Goal: Learn about a topic

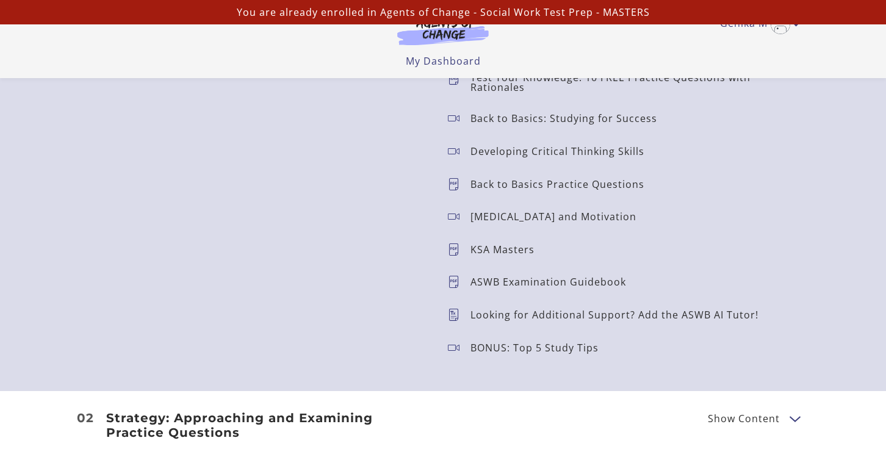
scroll to position [1167, 0]
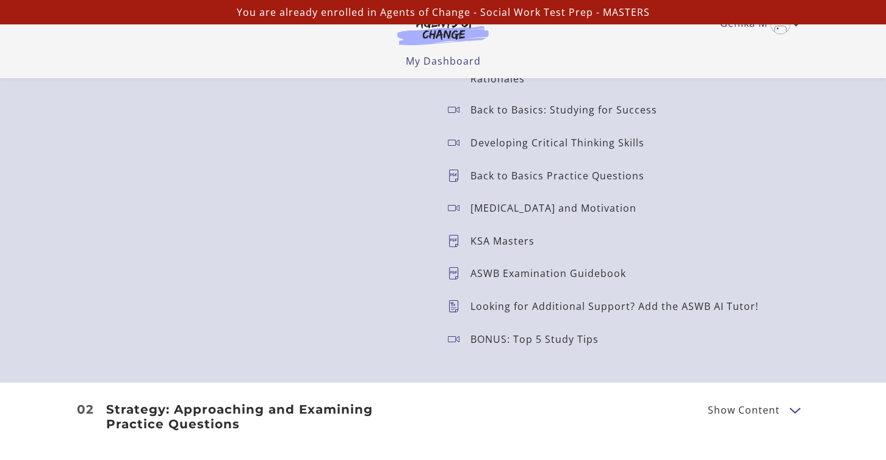
click at [520, 114] on p "Back to Basics: Studying for Success" at bounding box center [568, 110] width 196 height 10
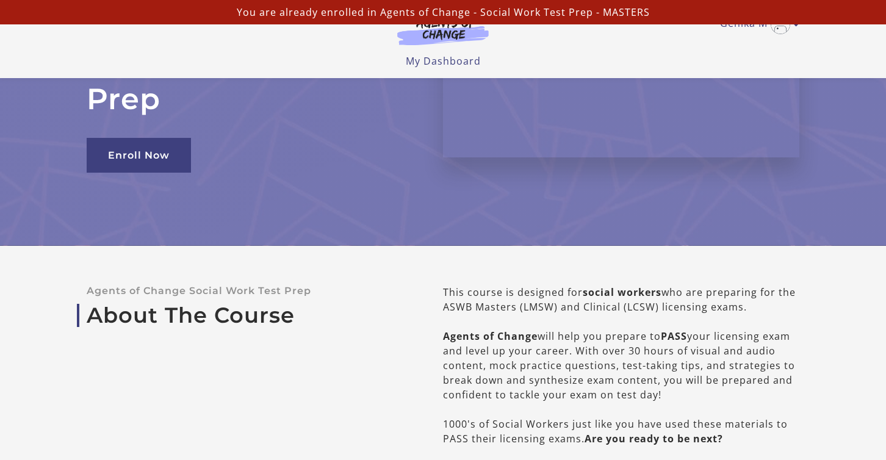
scroll to position [0, 0]
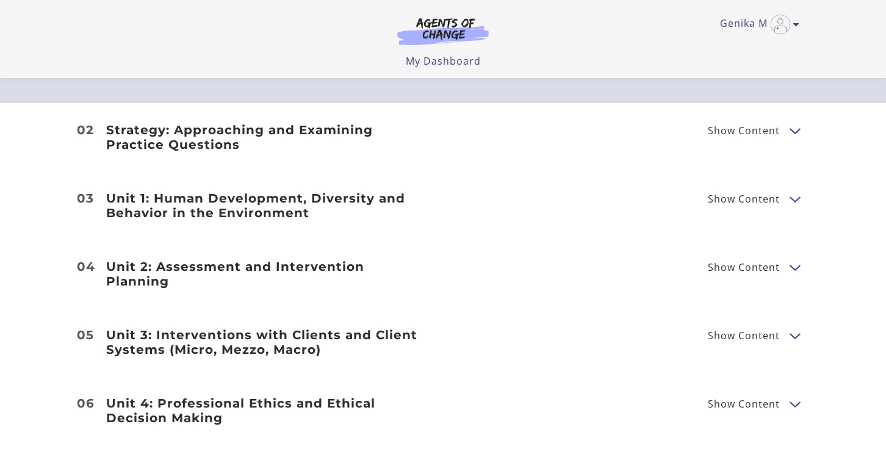
scroll to position [1431, 0]
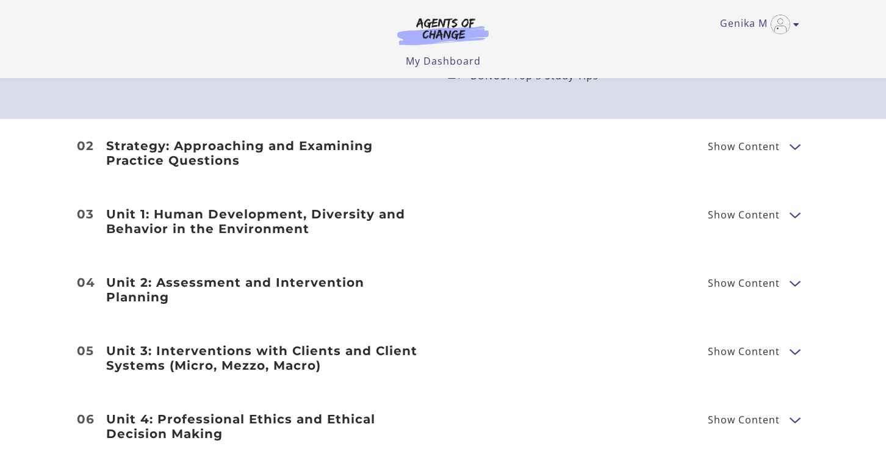
click at [792, 146] on button "Show Content" at bounding box center [794, 145] width 10 height 15
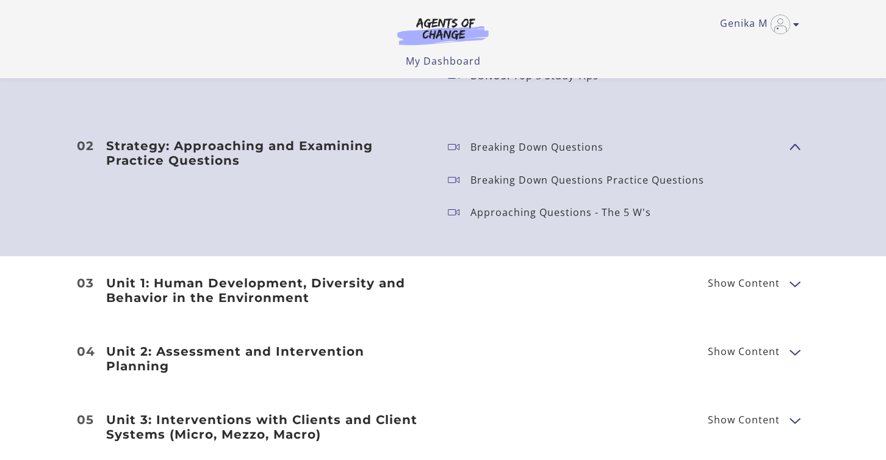
click at [796, 143] on button "Show Content" at bounding box center [794, 145] width 10 height 15
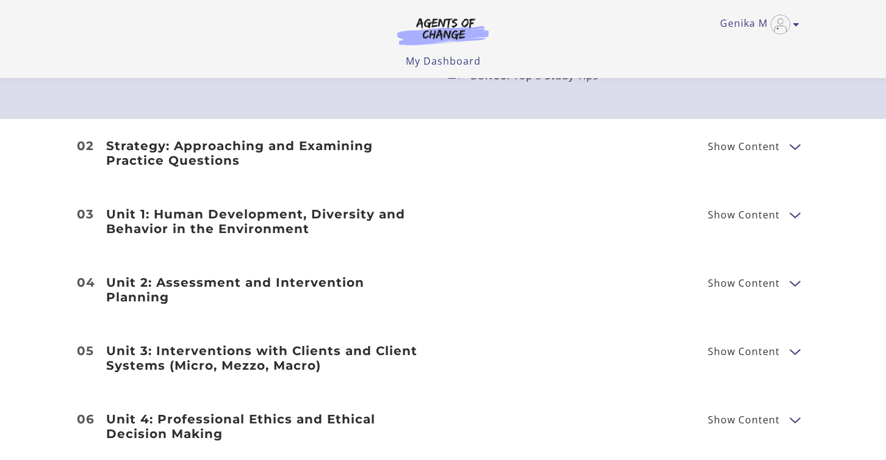
click at [796, 213] on button "Show Content" at bounding box center [794, 214] width 10 height 15
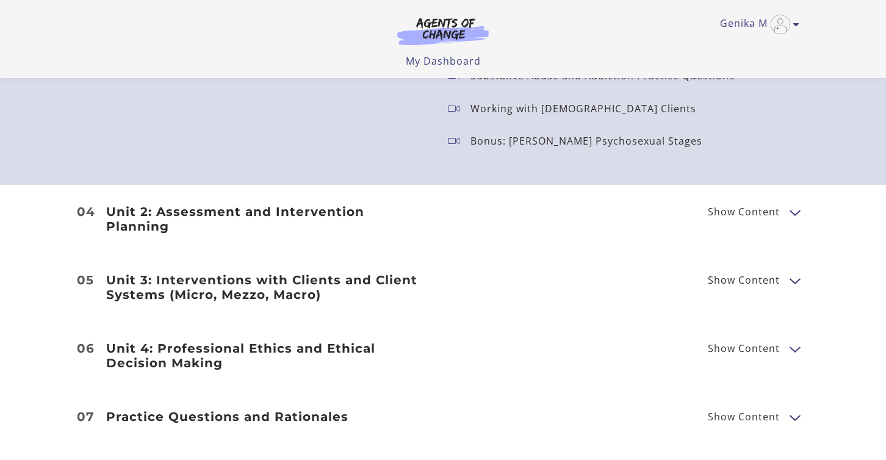
scroll to position [1963, 0]
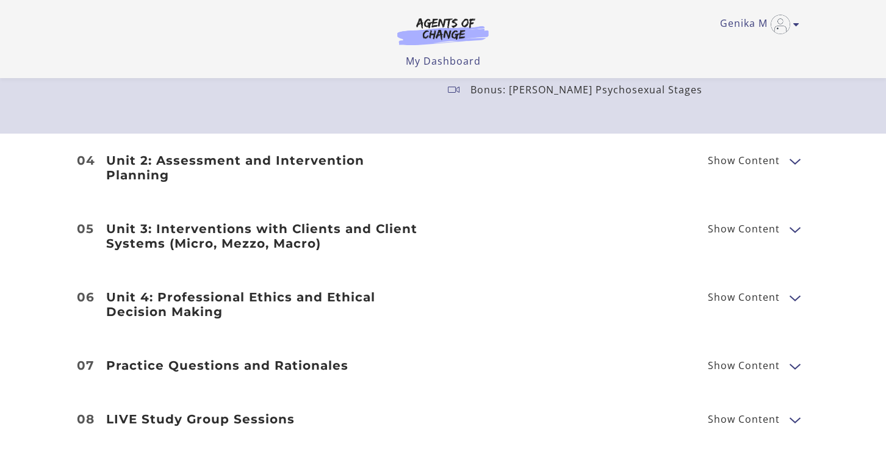
click at [795, 153] on button "Show Content" at bounding box center [794, 160] width 10 height 15
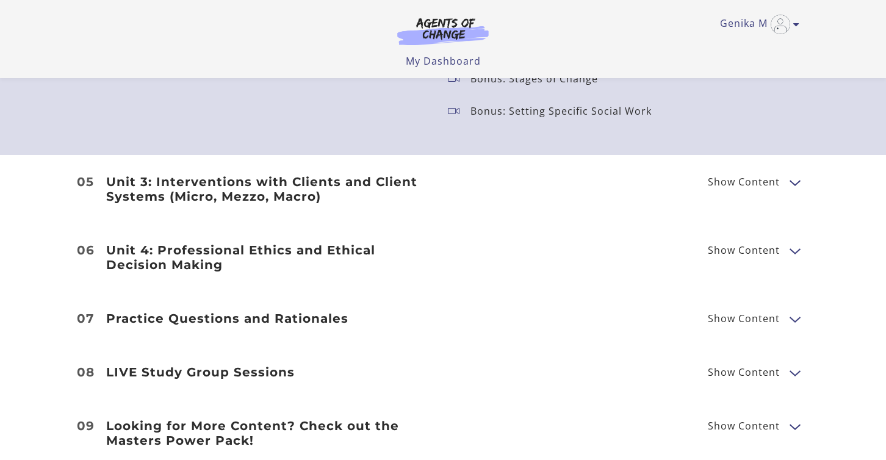
scroll to position [2539, 0]
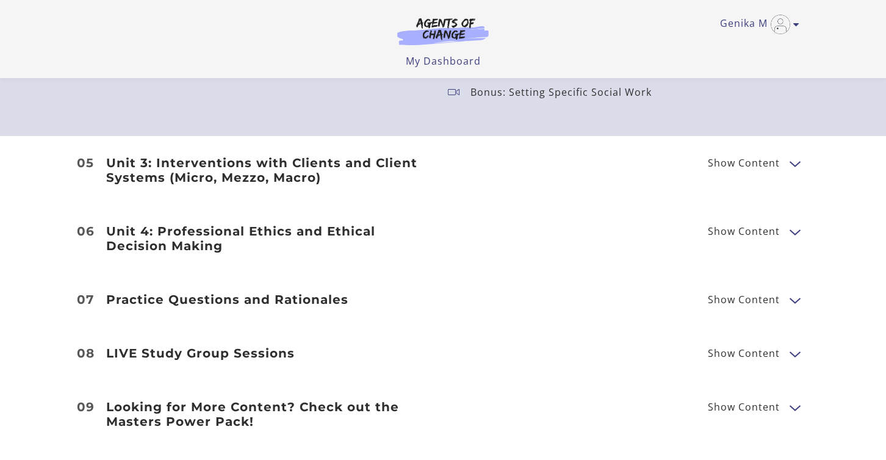
click at [793, 156] on button "Show Content" at bounding box center [794, 163] width 10 height 15
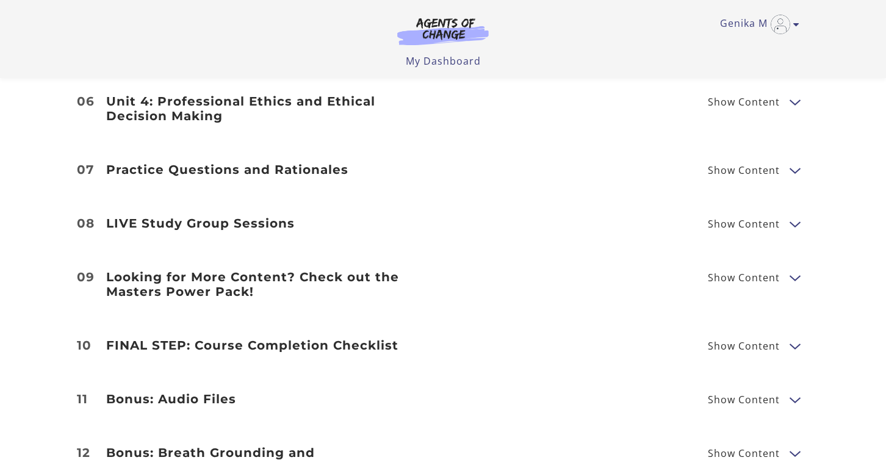
scroll to position [2931, 0]
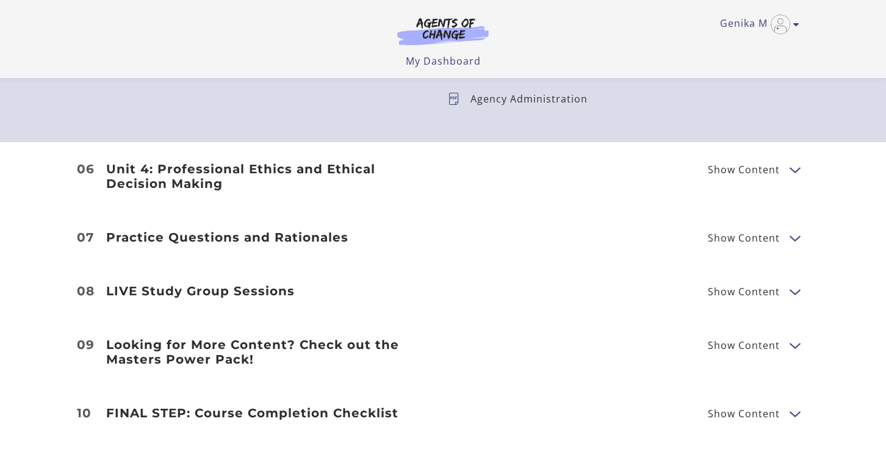
click at [794, 164] on button "Show Content" at bounding box center [794, 169] width 10 height 15
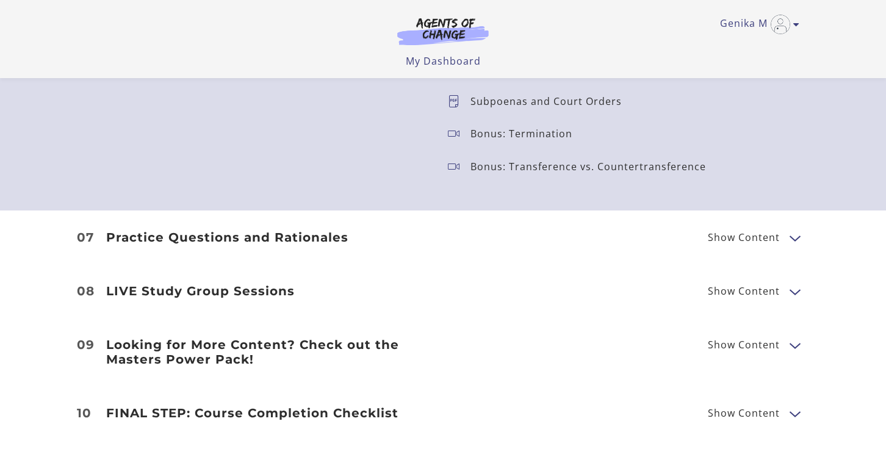
scroll to position [3287, 0]
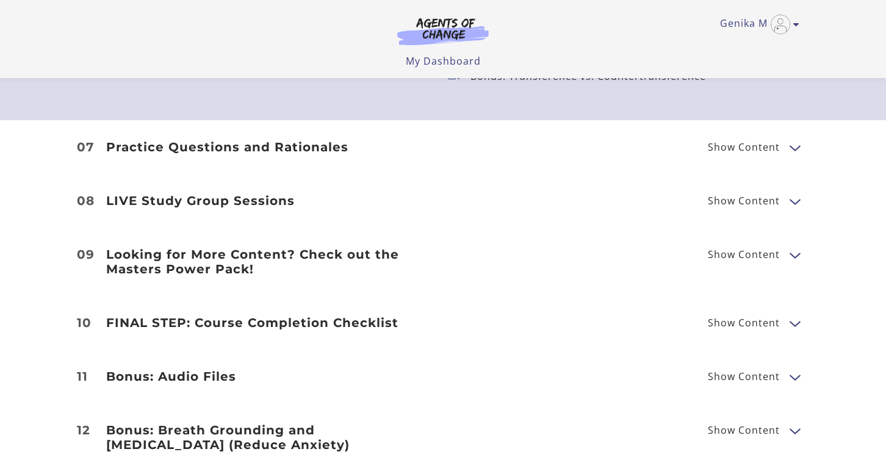
click at [791, 140] on button "Show Content" at bounding box center [794, 147] width 10 height 15
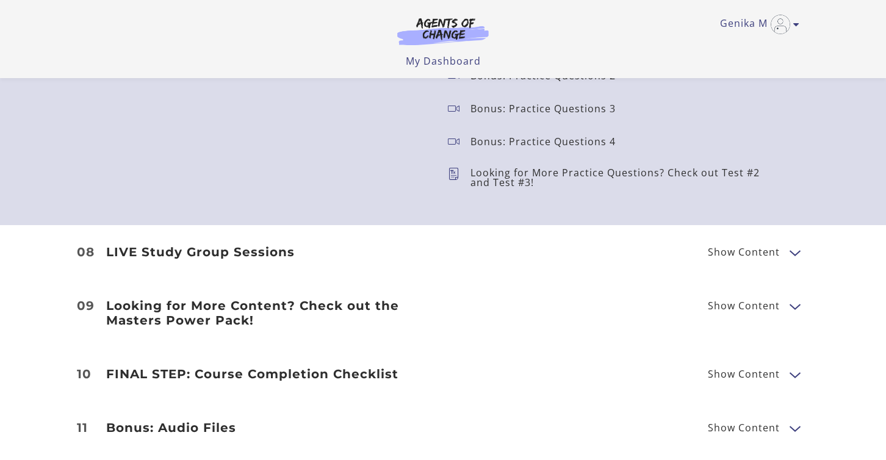
scroll to position [3601, 0]
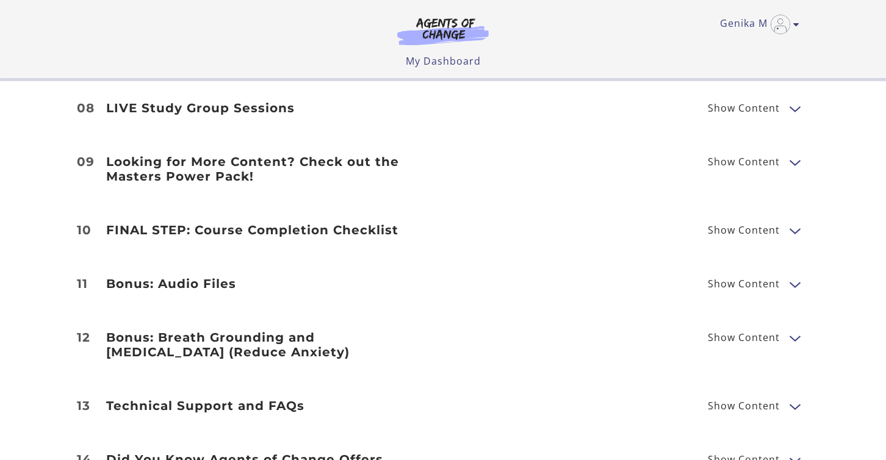
click at [794, 101] on button "Show Content" at bounding box center [794, 108] width 10 height 15
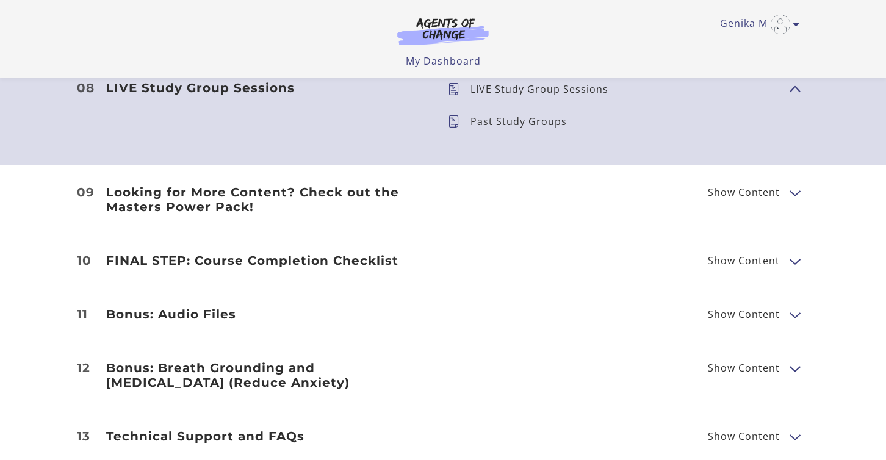
scroll to position [3632, 0]
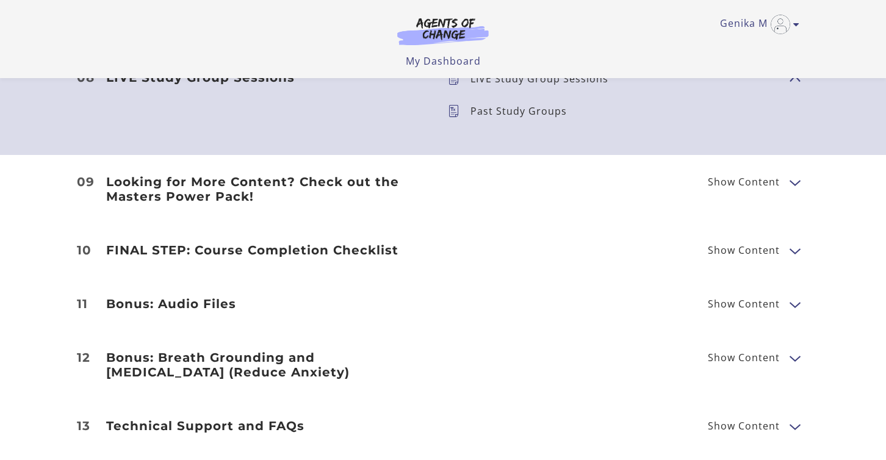
click at [794, 297] on button "Show Content" at bounding box center [794, 303] width 10 height 15
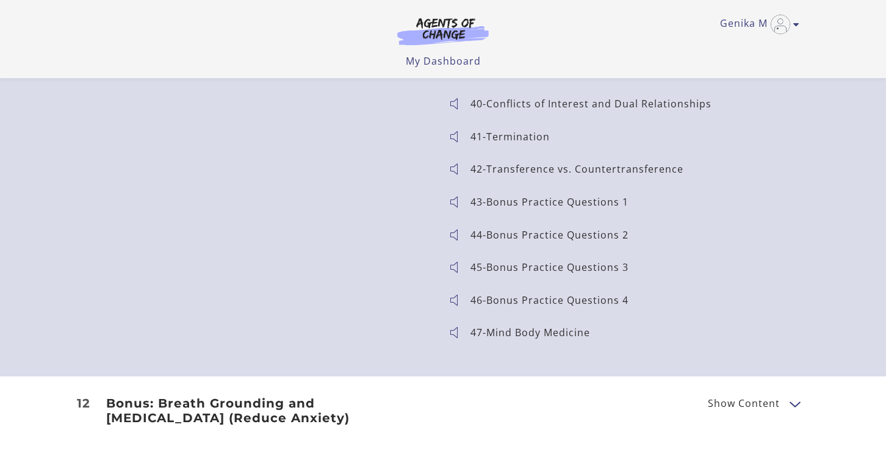
scroll to position [5244, 0]
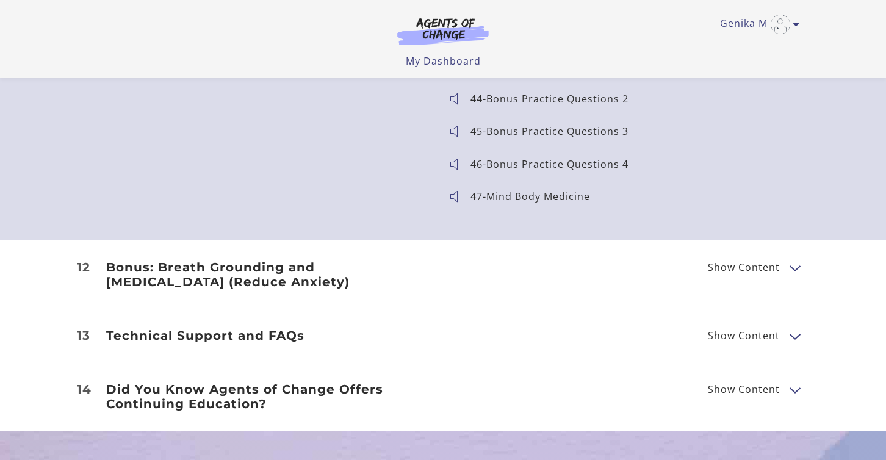
click at [794, 329] on button "Show Content" at bounding box center [794, 335] width 10 height 15
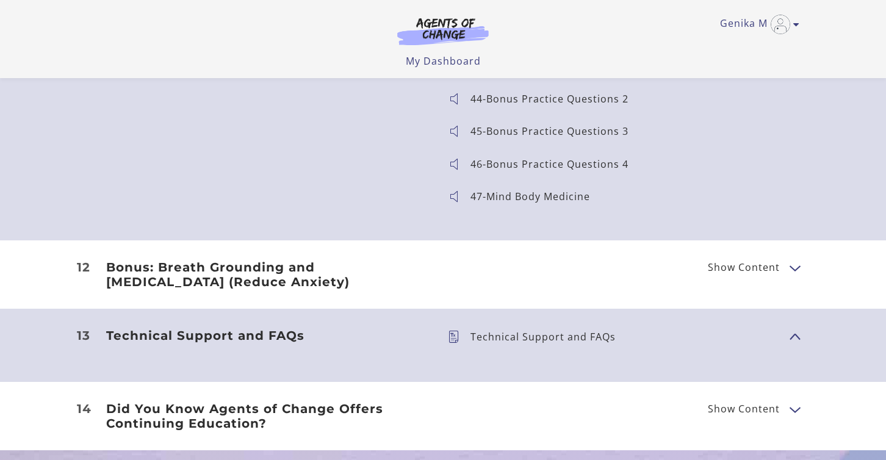
click at [790, 263] on button "Show Content" at bounding box center [794, 267] width 10 height 15
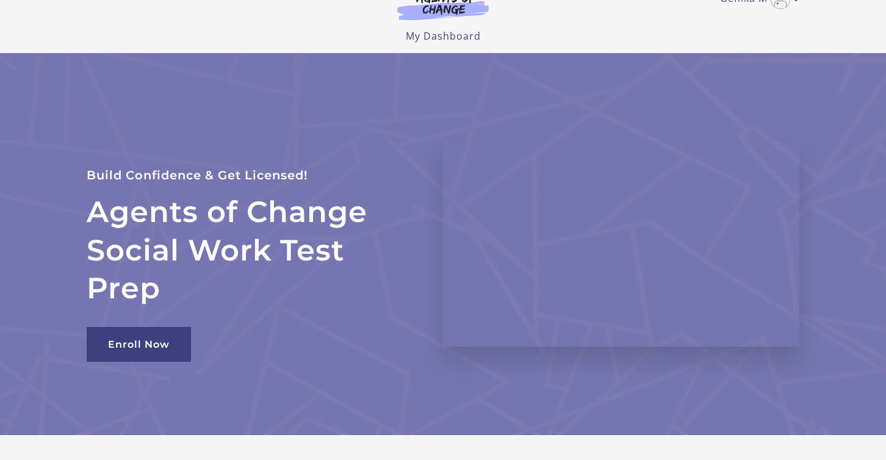
scroll to position [0, 0]
